Goal: Information Seeking & Learning: Learn about a topic

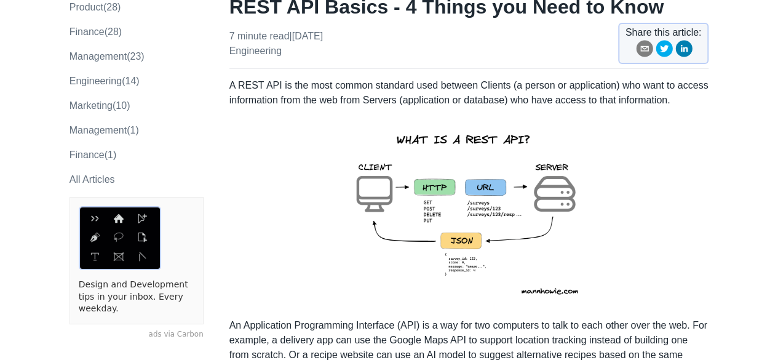
scroll to position [132, 0]
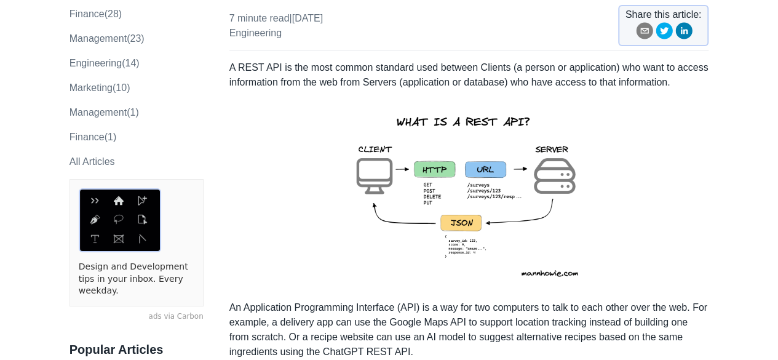
click at [514, 175] on img at bounding box center [468, 195] width 269 height 191
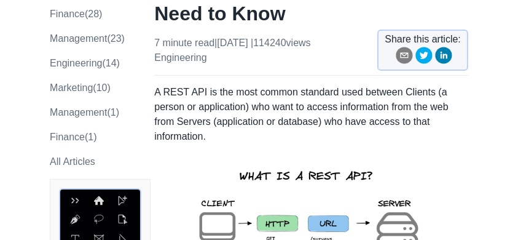
drag, startPoint x: 769, startPoint y: 1, endPoint x: 339, endPoint y: 119, distance: 445.7
click at [339, 119] on p "A REST API is the most common standard used between Clients (a person or applic…" at bounding box center [311, 114] width 314 height 59
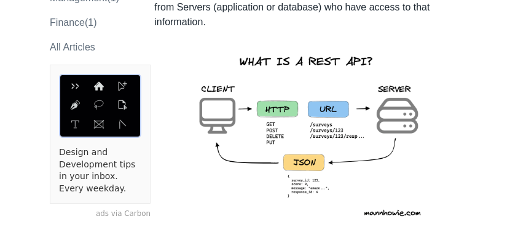
scroll to position [231, 0]
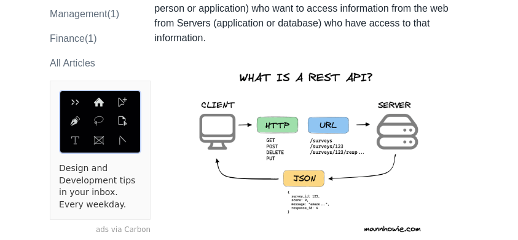
click at [336, 109] on img at bounding box center [311, 150] width 269 height 191
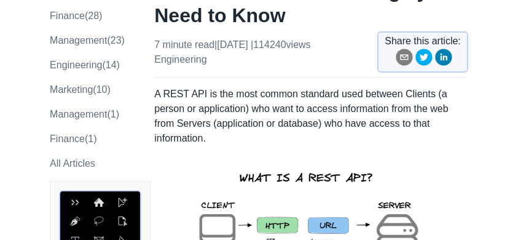
scroll to position [132, 0]
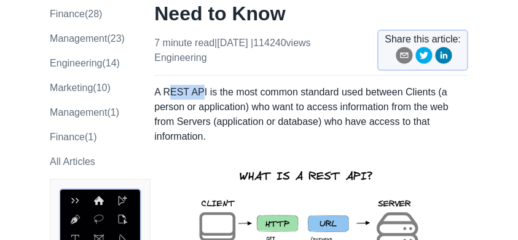
drag, startPoint x: 167, startPoint y: 93, endPoint x: 197, endPoint y: 92, distance: 30.1
click at [197, 92] on p "A REST API is the most common standard used between Clients (a person or applic…" at bounding box center [311, 114] width 314 height 59
click at [348, 130] on p "A REST API is the most common standard used between Clients (a person or applic…" at bounding box center [311, 114] width 314 height 59
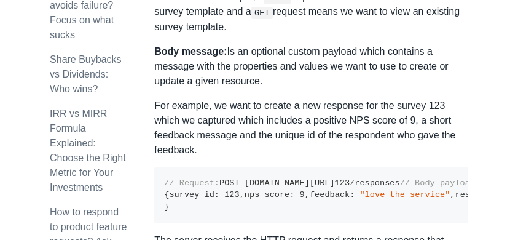
scroll to position [0, 0]
